Goal: Browse casually

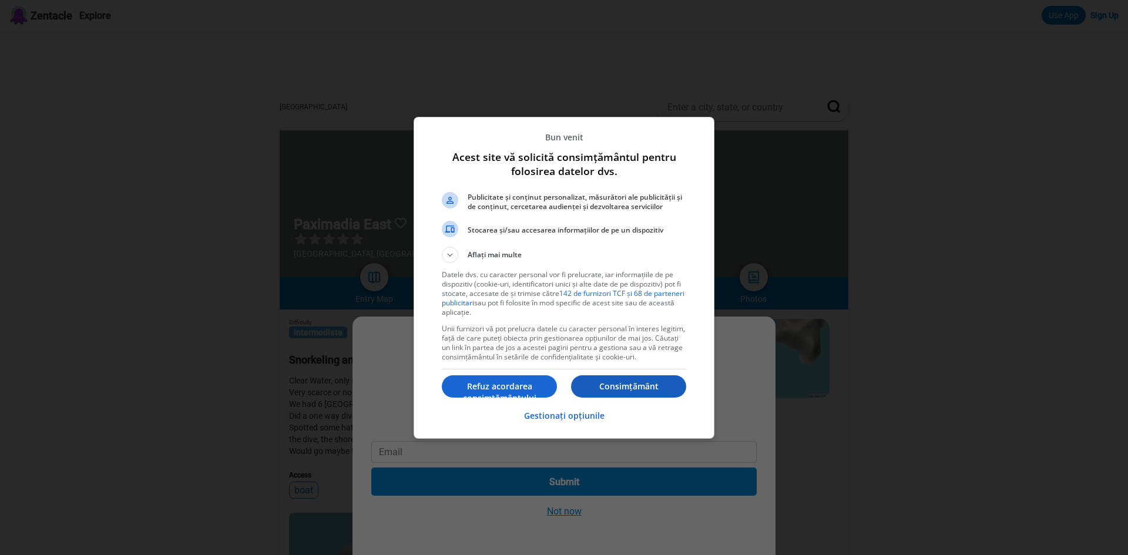
click at [602, 379] on button "Consimțământ" at bounding box center [628, 386] width 115 height 22
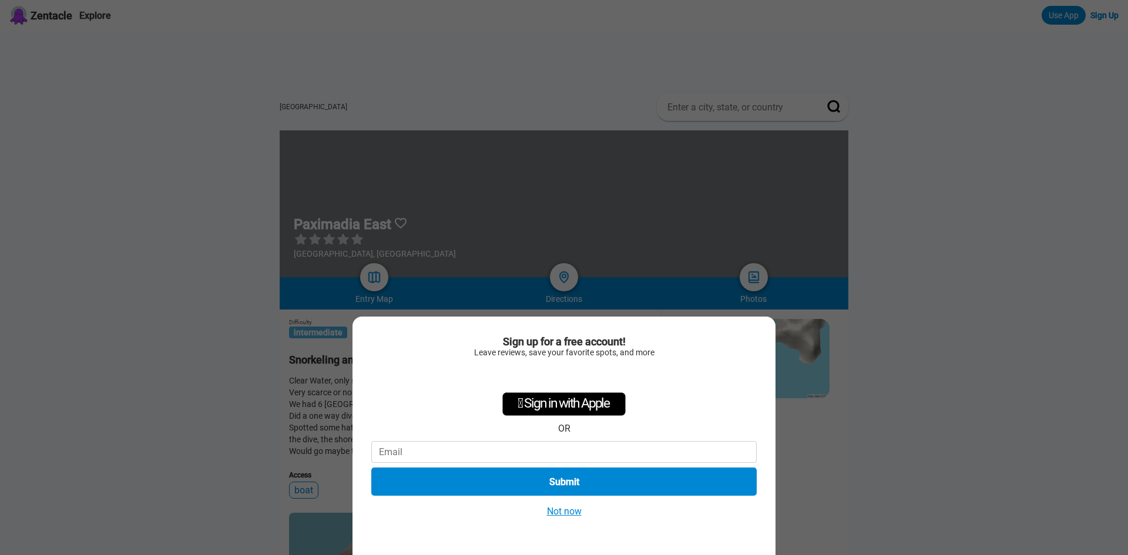
click at [573, 512] on button "Not now" at bounding box center [564, 511] width 42 height 12
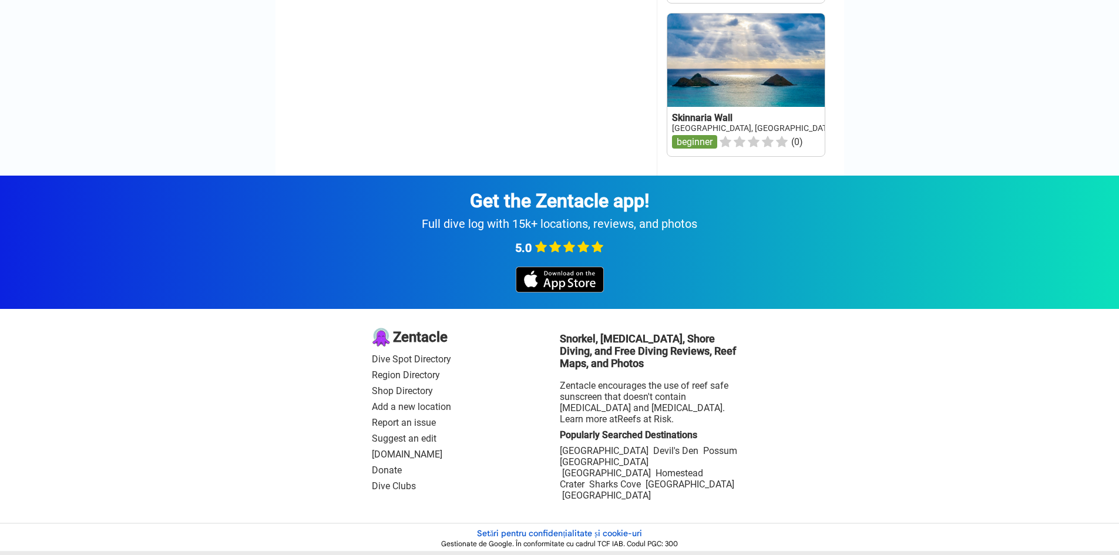
scroll to position [1939, 0]
